Goal: Information Seeking & Learning: Learn about a topic

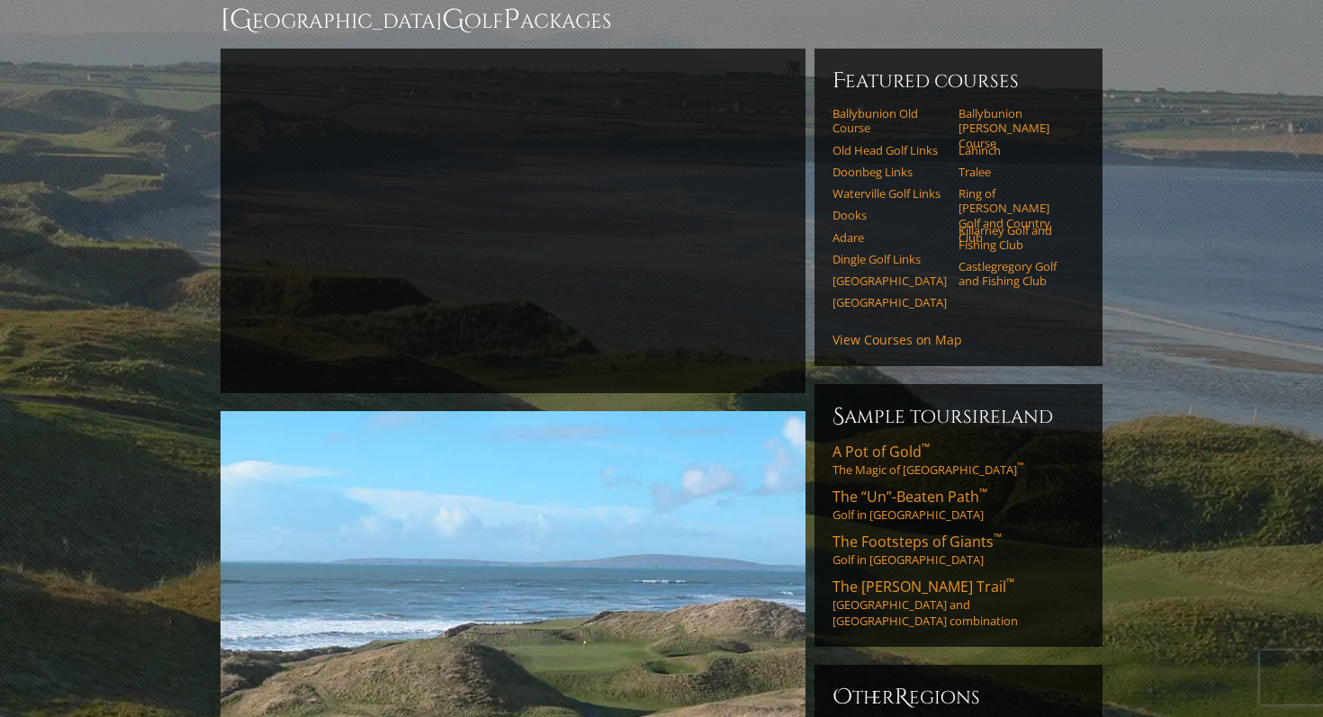
scroll to position [216, 0]
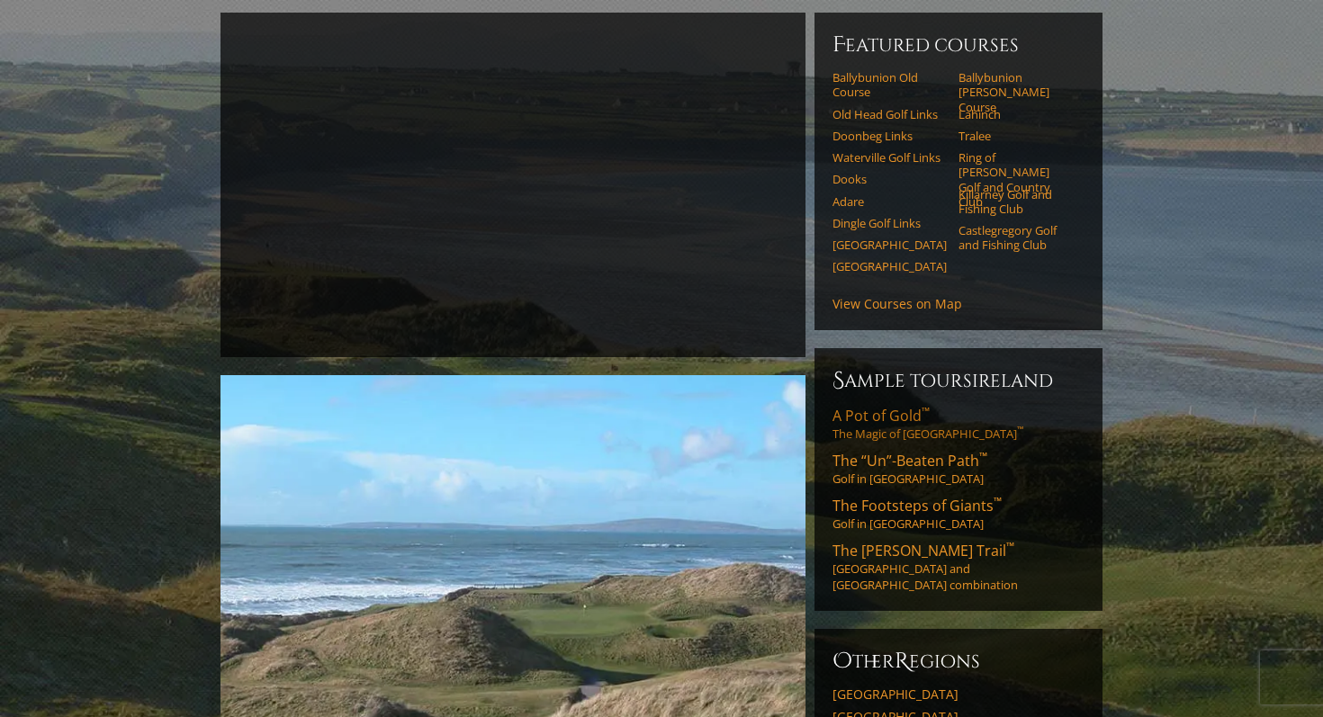
click at [917, 406] on span "A Pot of Gold ™" at bounding box center [880, 416] width 97 height 20
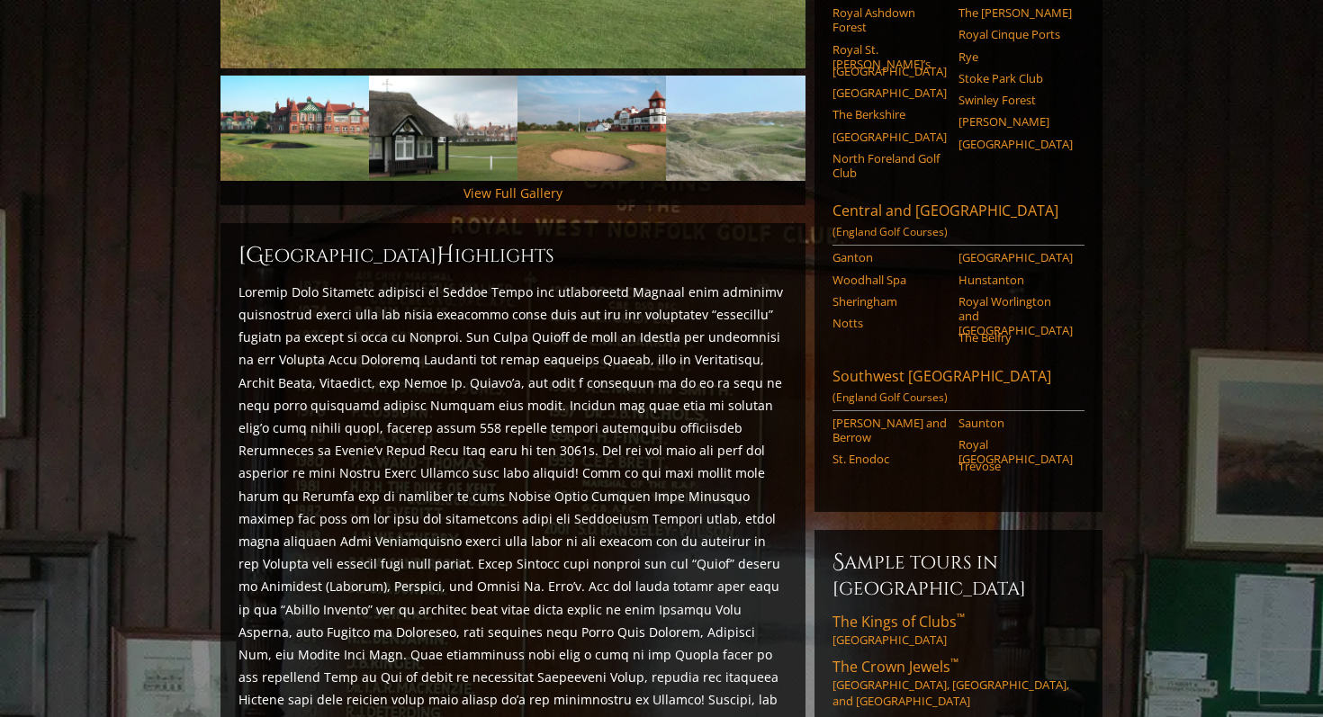
scroll to position [576, 0]
